Goal: Task Accomplishment & Management: Complete application form

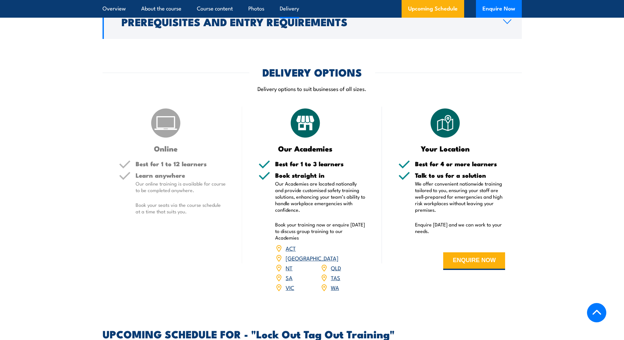
scroll to position [786, 0]
click at [471, 263] on button "ENQUIRE NOW" at bounding box center [474, 261] width 62 height 18
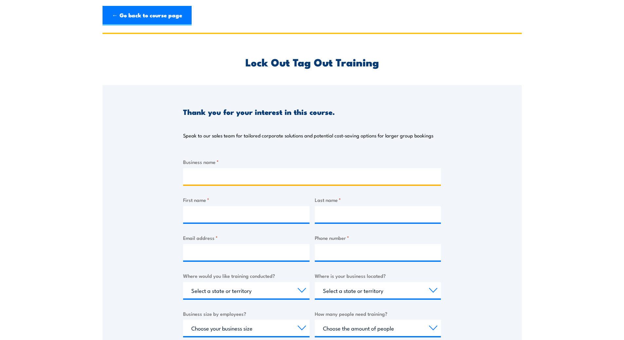
click at [212, 179] on input "Business name *" at bounding box center [312, 176] width 258 height 16
type input "NEXTDC LIMITED"
type input "[PERSON_NAME]"
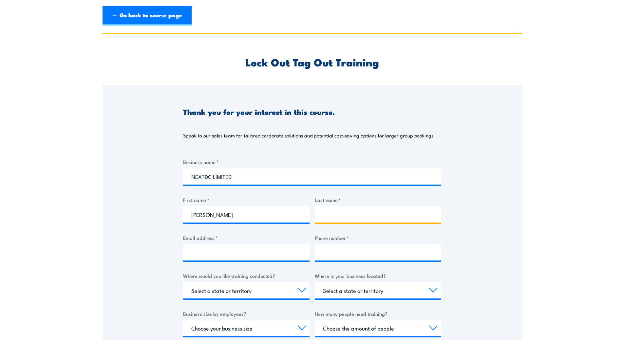
type input "Peat"
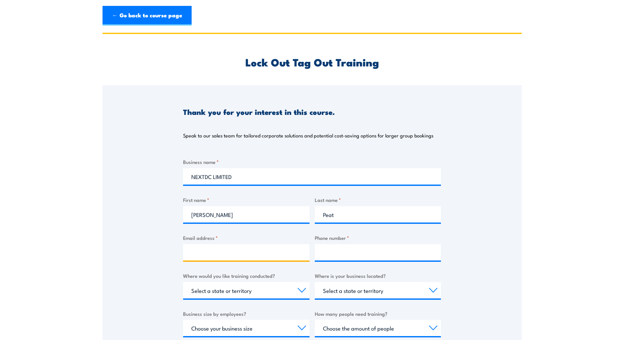
type input "[PERSON_NAME][EMAIL_ADDRESS][DOMAIN_NAME]"
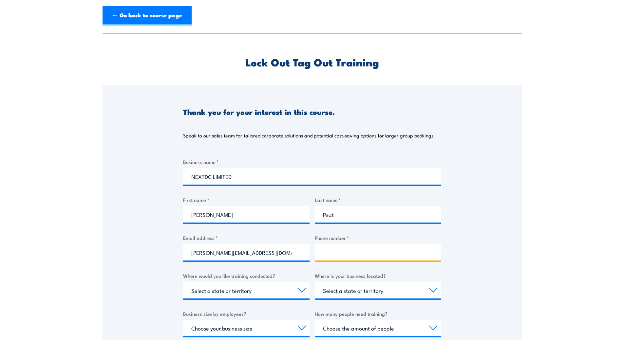
type input "0419248069"
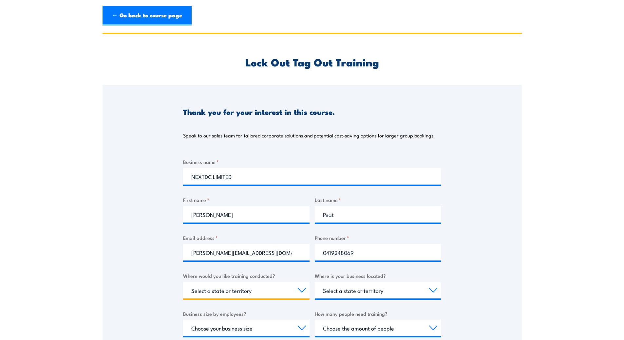
select select "[GEOGRAPHIC_DATA]"
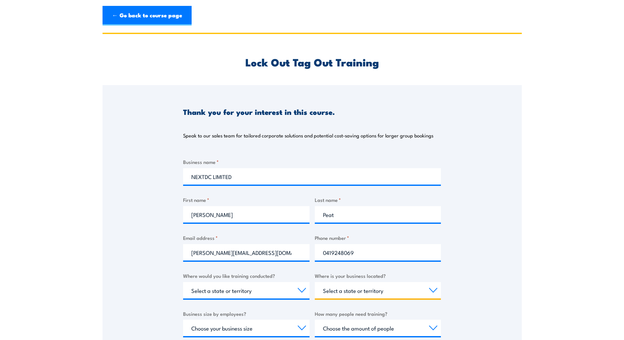
select select "[GEOGRAPHIC_DATA]"
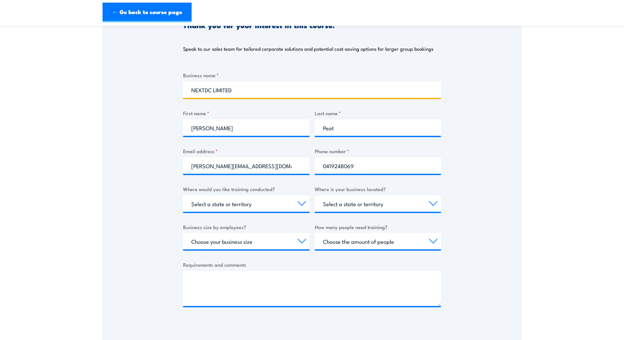
scroll to position [98, 0]
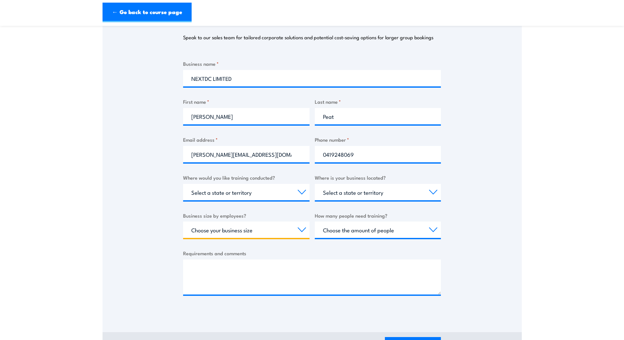
click at [301, 230] on select "Choose your business size 1 to 19 20 to 199 200+" at bounding box center [246, 230] width 126 height 16
select select "200+"
click at [183, 222] on select "Choose your business size 1 to 19 20 to 199 200+" at bounding box center [246, 230] width 126 height 16
click at [432, 229] on select "Choose the amount of people 1 to 4 5 to 19 20+" at bounding box center [378, 230] width 126 height 16
select select "20+"
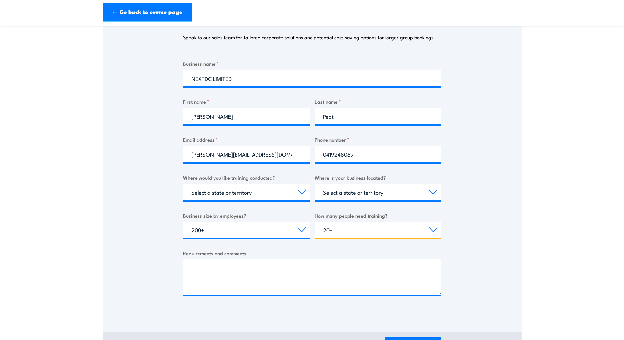
click at [315, 222] on select "Choose the amount of people 1 to 4 5 to 19 20+" at bounding box center [378, 230] width 126 height 16
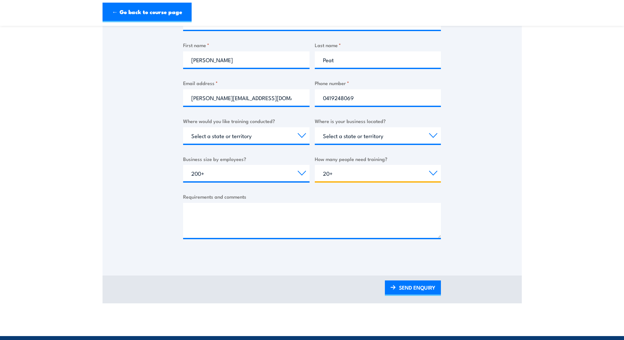
scroll to position [164, 0]
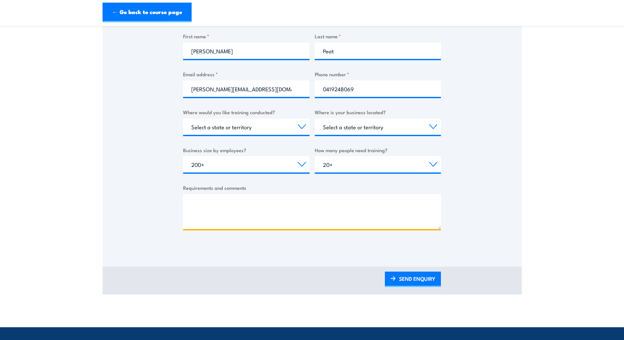
click at [201, 200] on textarea "Requirements and comments" at bounding box center [312, 211] width 258 height 35
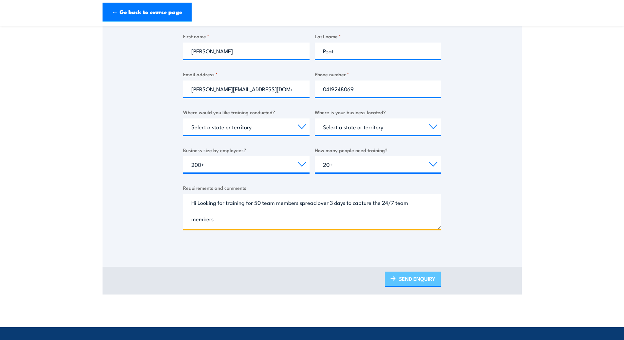
type textarea "Hi Looking for training for 50 team members spread over 3 days to capture the 2…"
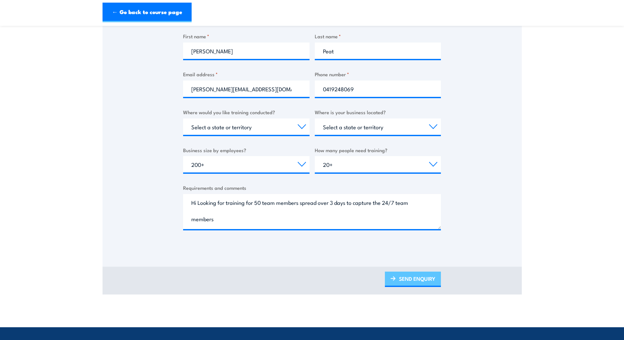
click at [408, 281] on link "SEND ENQUIRY" at bounding box center [413, 279] width 56 height 15
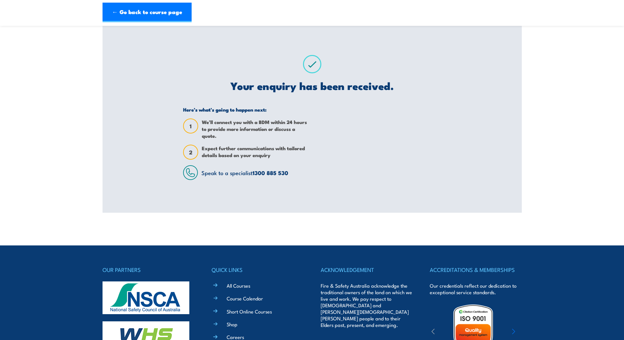
scroll to position [0, 0]
